Goal: Complete application form

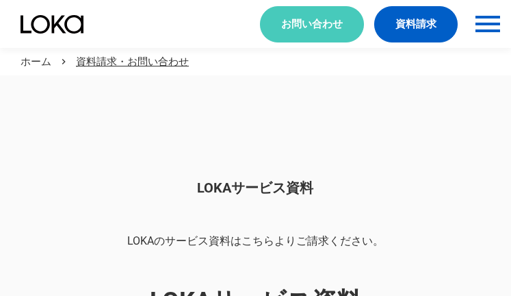
scroll to position [1149, 0]
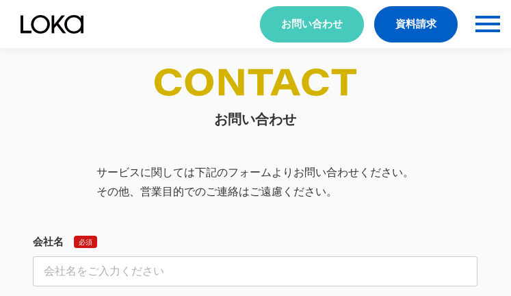
select select "その他"
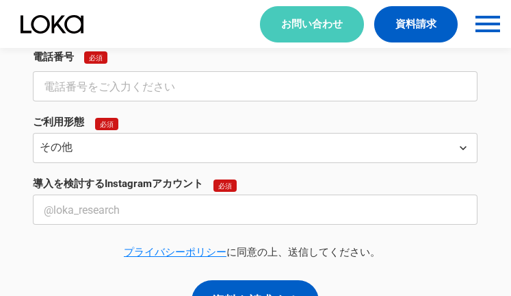
select select "その他"
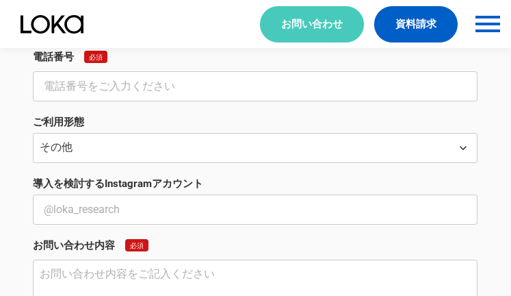
scroll to position [507, 0]
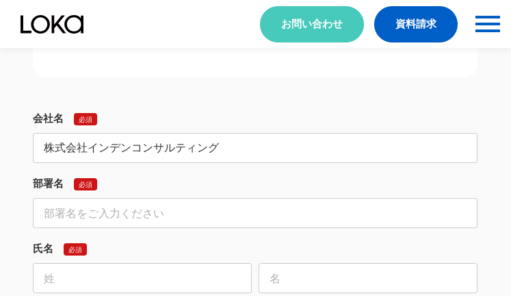
type input "株式会社インデンコンサルティング"
type input "営業部"
type input "[PERSON_NAME]"
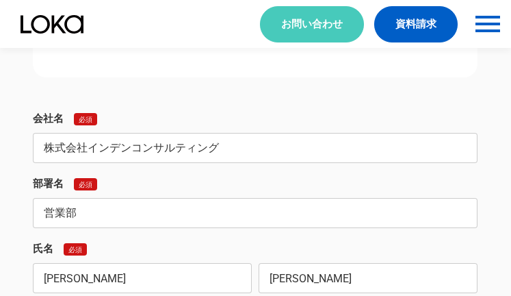
type input "[PERSON_NAME]"
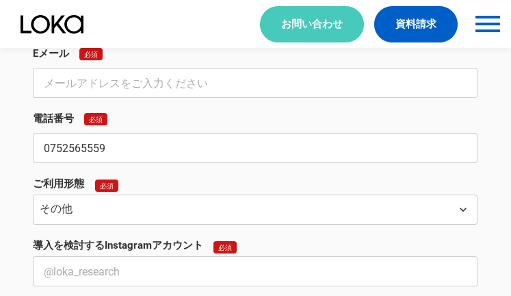
type input "0752565559"
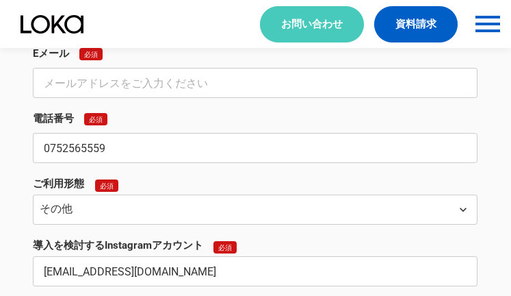
type input "[EMAIL_ADDRESS][DOMAIN_NAME]"
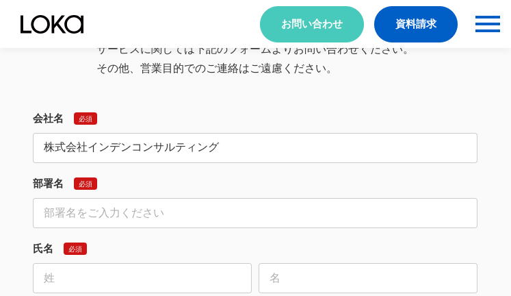
type input "株式会社インデンコンサルティング"
type input "営業部"
type input "[PERSON_NAME]"
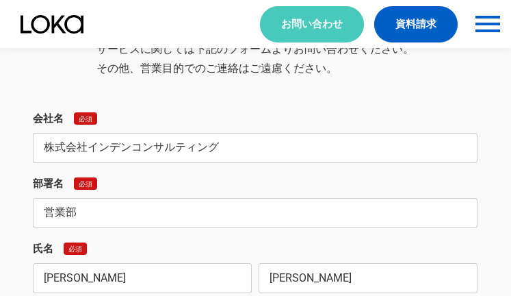
type input "[PERSON_NAME]"
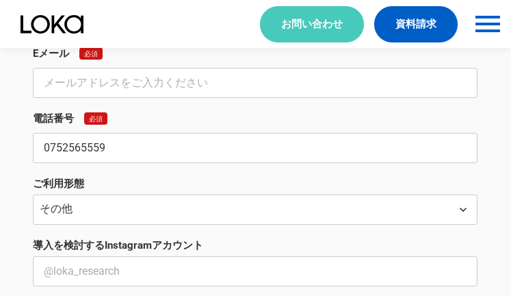
type input "0752565559"
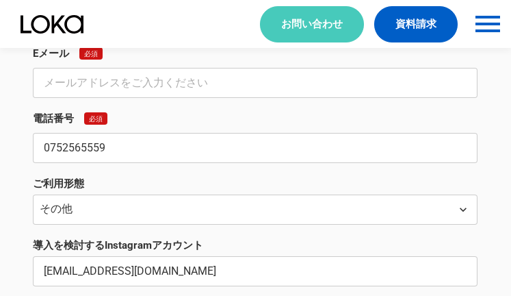
type input "[EMAIL_ADDRESS][DOMAIN_NAME]"
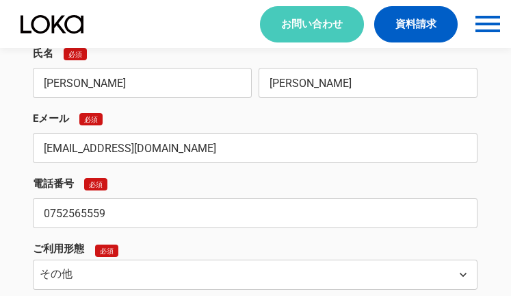
type input "[EMAIL_ADDRESS][DOMAIN_NAME]"
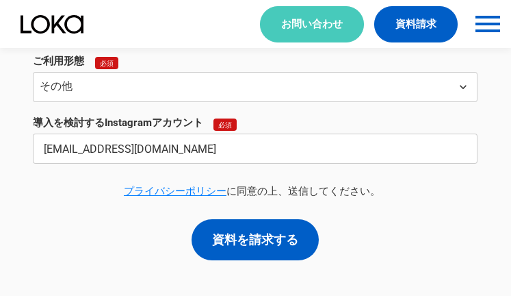
type input "[EMAIL_ADDRESS][DOMAIN_NAME]"
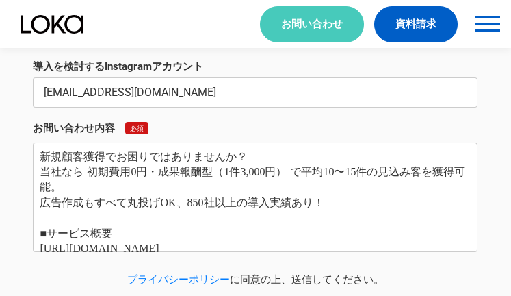
type textarea "新規顧客獲得でお困りではありませんか？ 当社なら 初期費用0円・成果報酬型（1件3,000円） で平均10〜15件の見込み客を獲得可能。 広告作成もすべて丸投…"
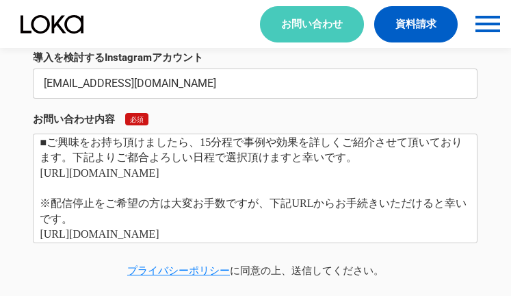
scroll to position [0, 0]
